Goal: Check status

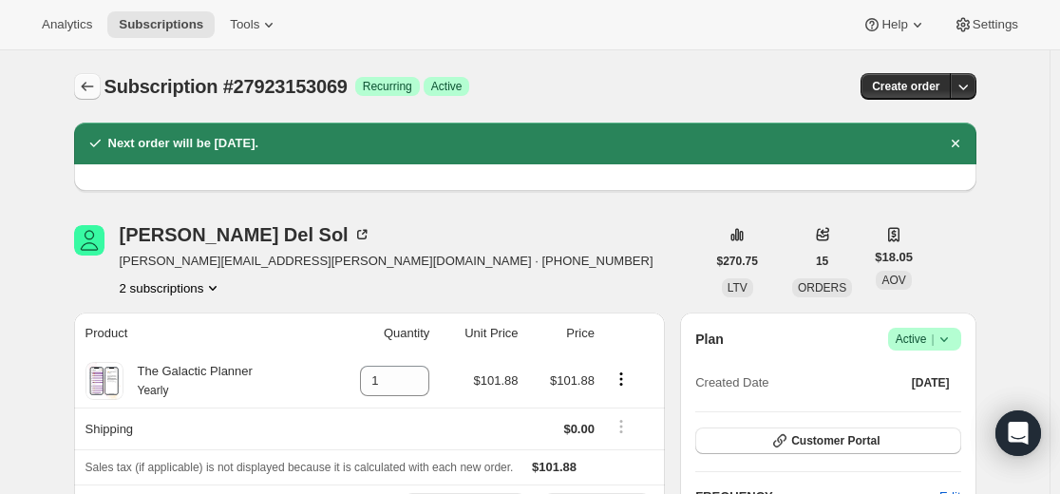
click at [92, 91] on icon "Subscriptions" at bounding box center [87, 86] width 19 height 19
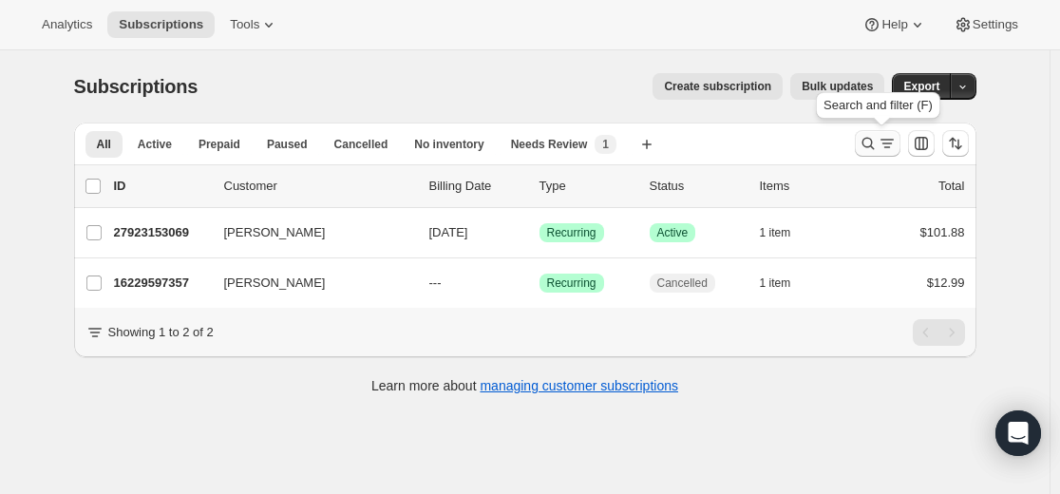
click at [878, 146] on icon "Search and filter results" at bounding box center [868, 143] width 19 height 19
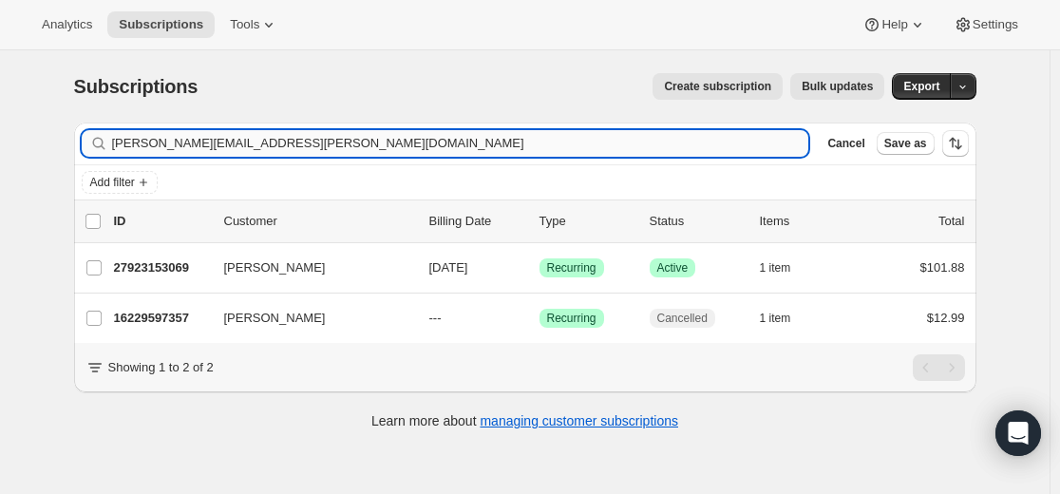
click at [572, 149] on input "[PERSON_NAME][EMAIL_ADDRESS][PERSON_NAME][DOMAIN_NAME]" at bounding box center [460, 143] width 697 height 27
type input "[EMAIL_ADDRESS][DOMAIN_NAME]"
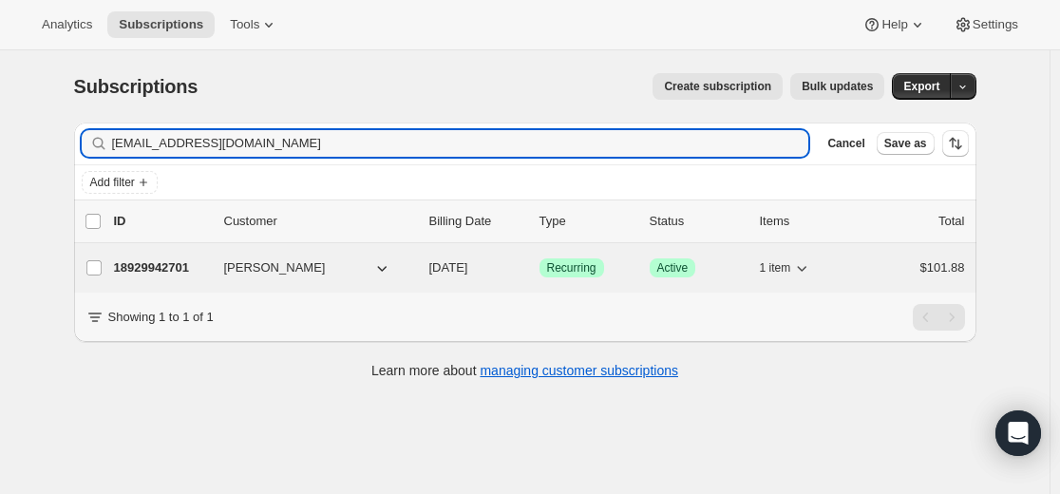
click at [157, 263] on p "18929942701" at bounding box center [161, 267] width 95 height 19
